Goal: Task Accomplishment & Management: Use online tool/utility

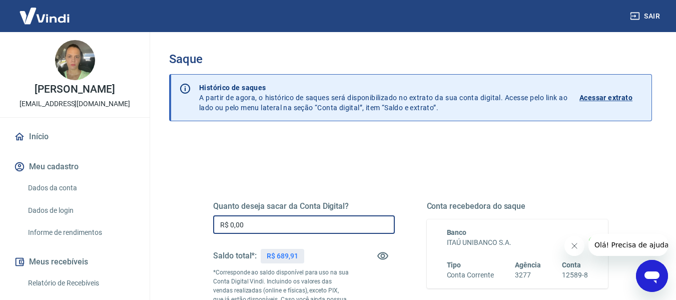
click at [276, 223] on input "R$ 0,00" at bounding box center [304, 224] width 182 height 19
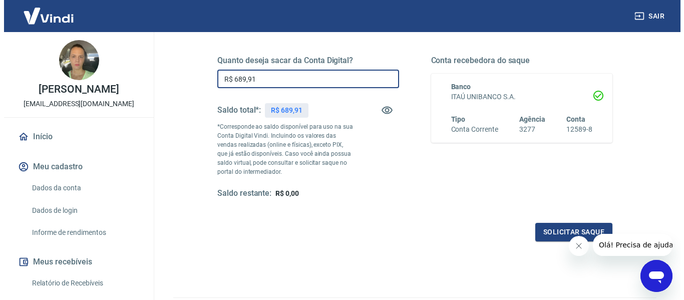
scroll to position [150, 0]
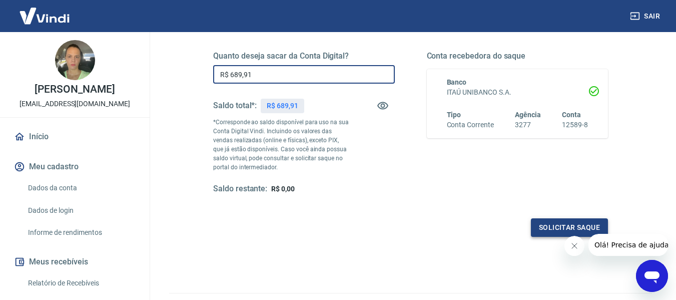
type input "R$ 689,91"
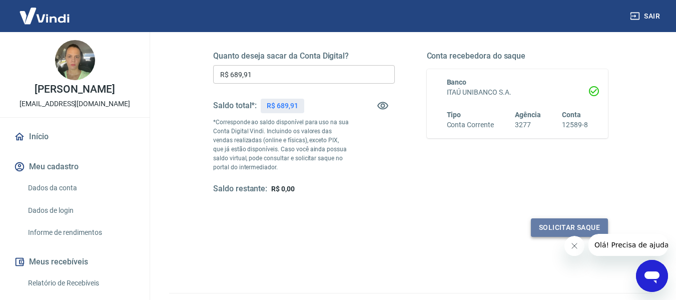
click at [538, 229] on button "Solicitar saque" at bounding box center [569, 227] width 77 height 19
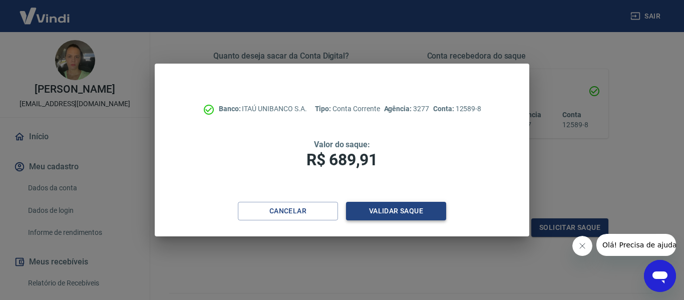
click at [396, 215] on button "Validar saque" at bounding box center [396, 211] width 100 height 19
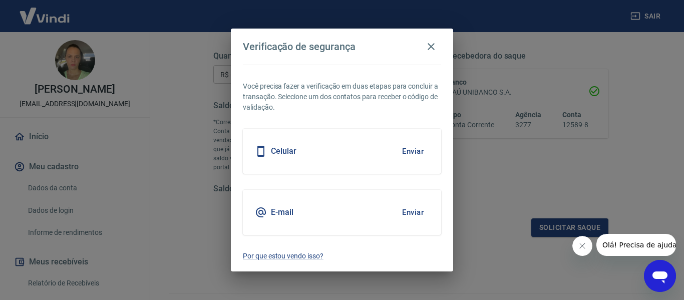
click at [407, 212] on button "Enviar" at bounding box center [412, 212] width 33 height 21
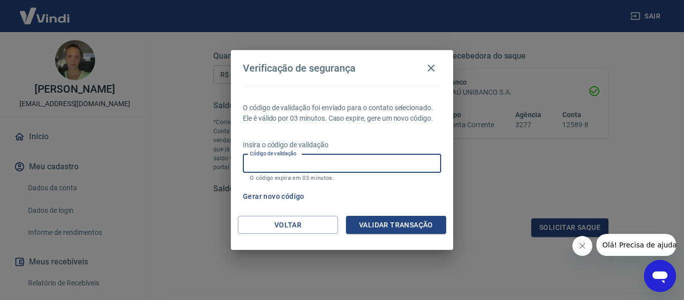
click at [282, 157] on div "Código de validação Código de validação O código expira em 03 minutos." at bounding box center [342, 167] width 198 height 27
type input "513516"
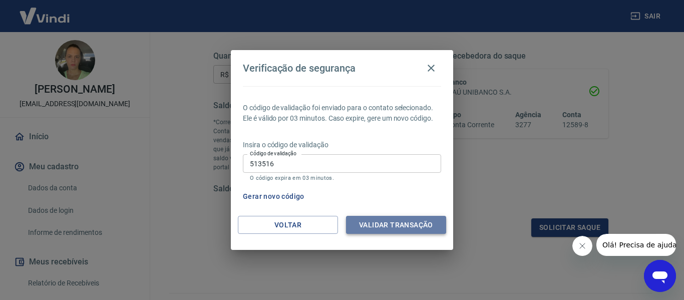
click at [381, 227] on button "Validar transação" at bounding box center [396, 225] width 100 height 19
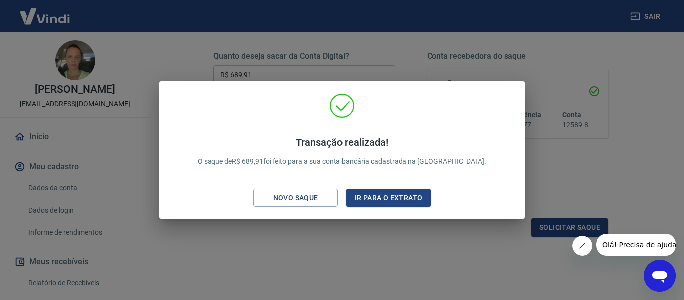
drag, startPoint x: 497, startPoint y: 258, endPoint x: 492, endPoint y: 258, distance: 5.0
click at [496, 258] on div "Transação realizada! O saque de R$ 689,91 foi feito para a sua conta bancária c…" at bounding box center [342, 150] width 684 height 300
